Goal: Transaction & Acquisition: Purchase product/service

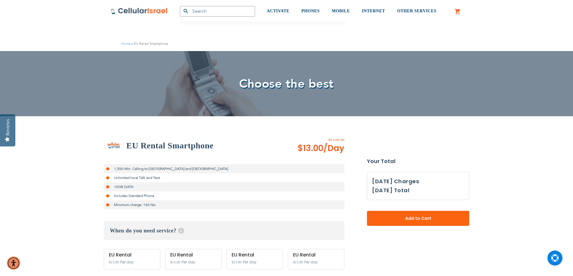
select select
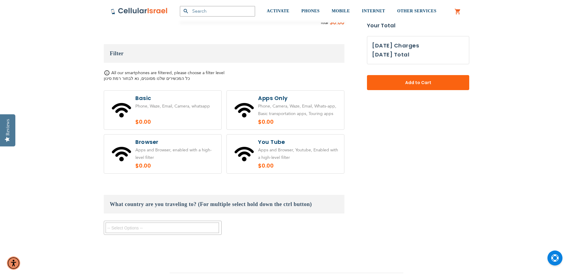
scroll to position [421, 0]
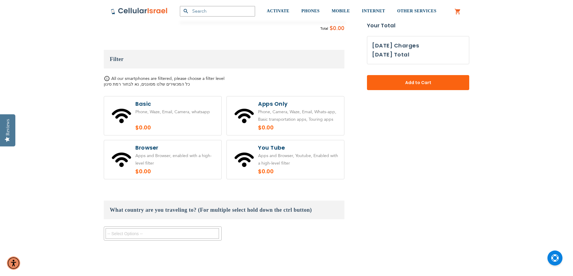
click at [145, 232] on textarea "Search" at bounding box center [162, 233] width 113 height 11
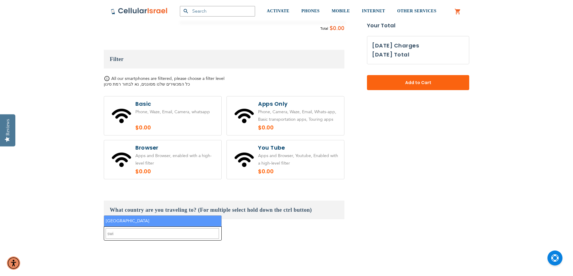
type textarea "swi"
click at [133, 222] on li "[GEOGRAPHIC_DATA]" at bounding box center [162, 221] width 117 height 11
select select "9412"
click at [121, 248] on li "× [GEOGRAPHIC_DATA]" at bounding box center [132, 245] width 52 height 8
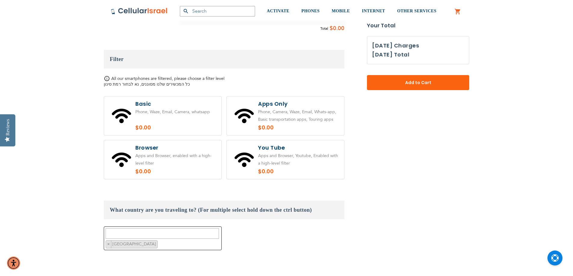
click at [332, 259] on fieldset "Customize: EU Rental Smartphone select plan $13.00" at bounding box center [224, 75] width 241 height 384
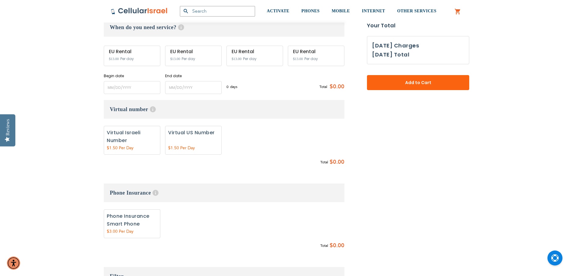
scroll to position [180, 0]
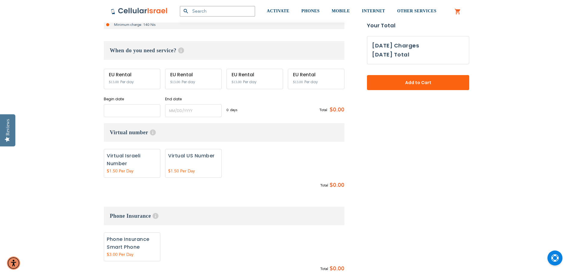
click at [133, 109] on input "name" at bounding box center [132, 110] width 57 height 13
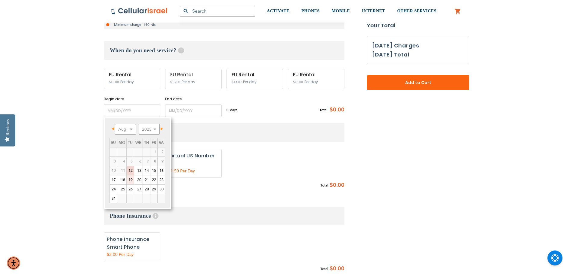
click at [128, 181] on link "19" at bounding box center [130, 180] width 7 height 9
type input "[DATE]"
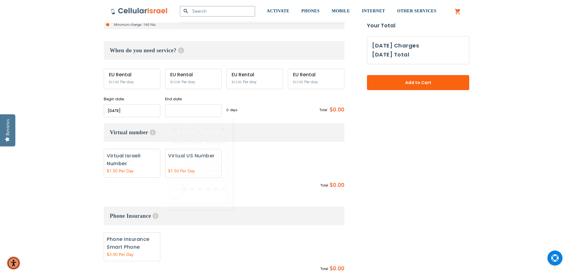
click at [183, 116] on input "name" at bounding box center [193, 110] width 57 height 13
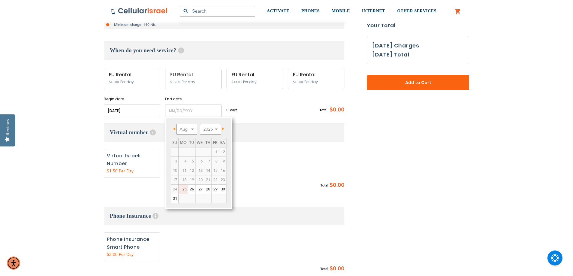
click at [185, 189] on link "25" at bounding box center [183, 189] width 9 height 9
type input "[DATE]"
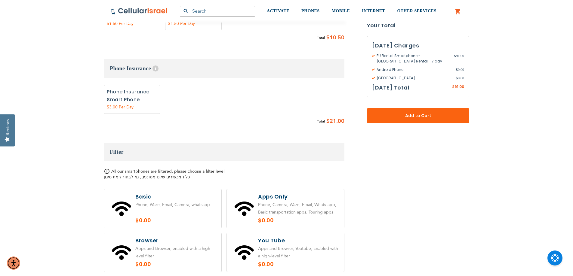
scroll to position [331, 0]
